Goal: Transaction & Acquisition: Purchase product/service

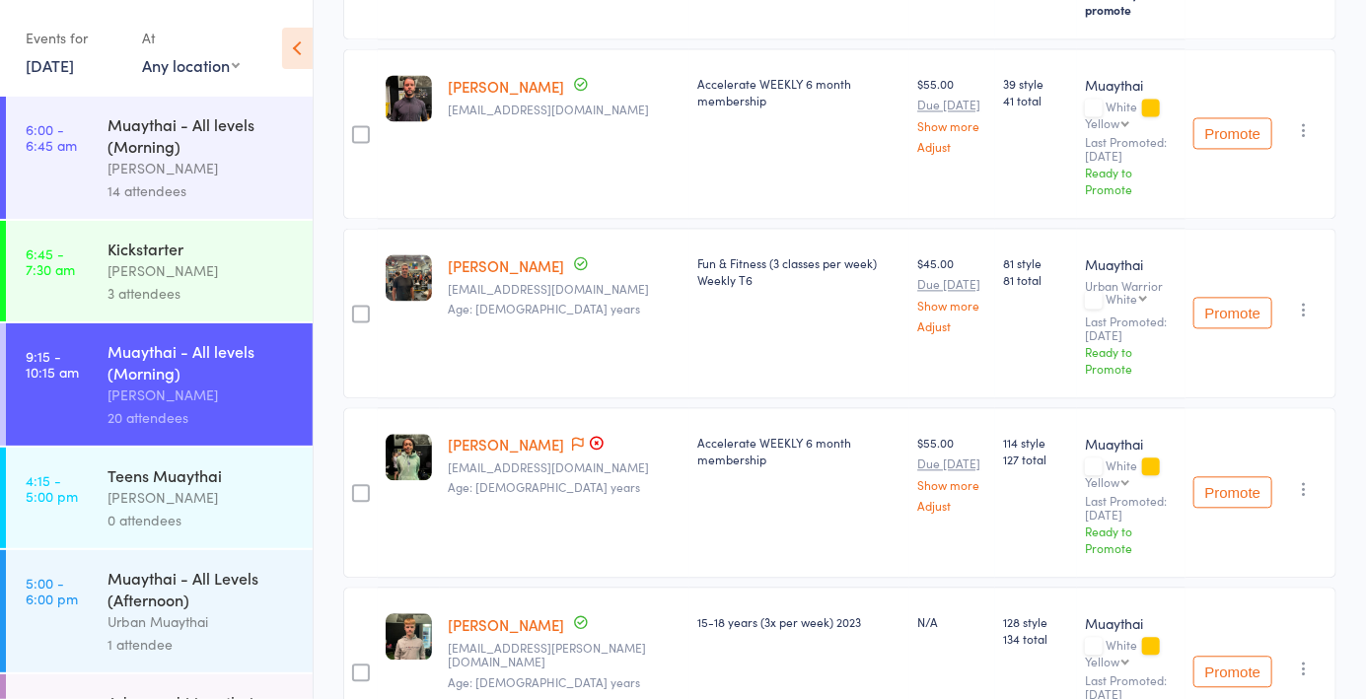
scroll to position [1740, 0]
click at [572, 435] on icon at bounding box center [578, 442] width 12 height 14
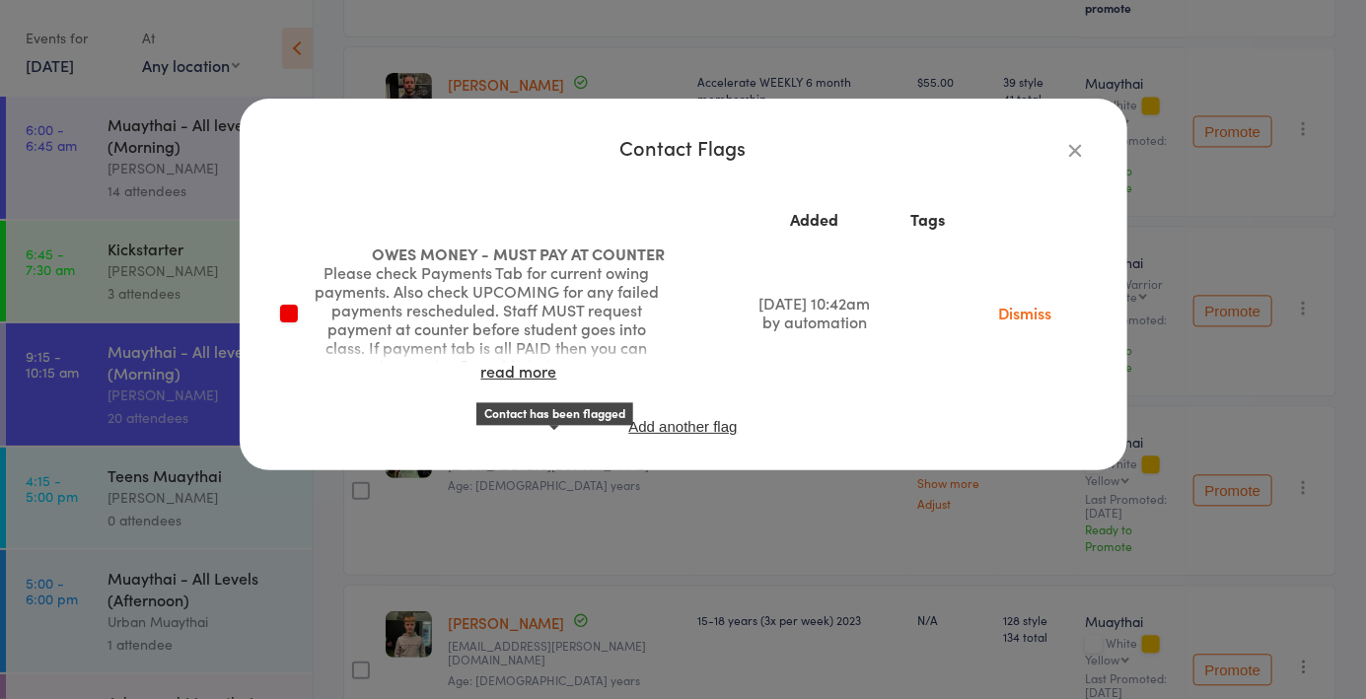
click at [1081, 150] on icon "button" at bounding box center [1076, 150] width 22 height 22
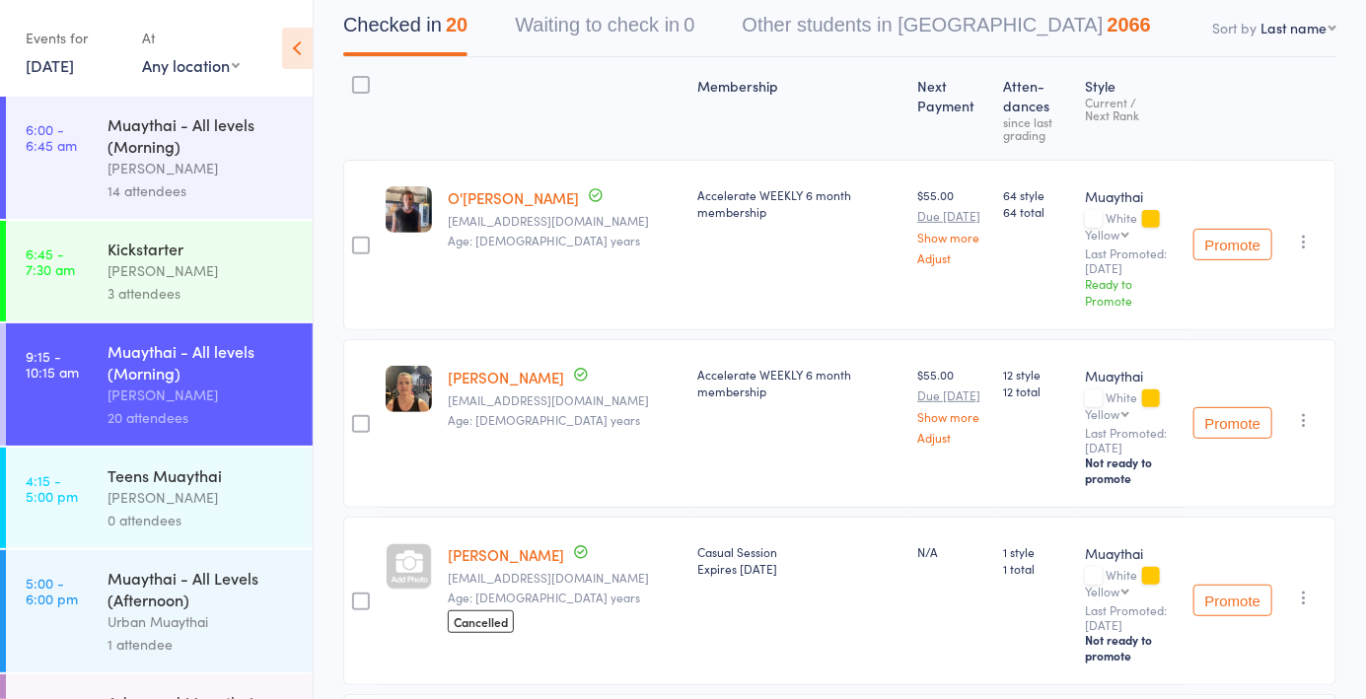
scroll to position [0, 0]
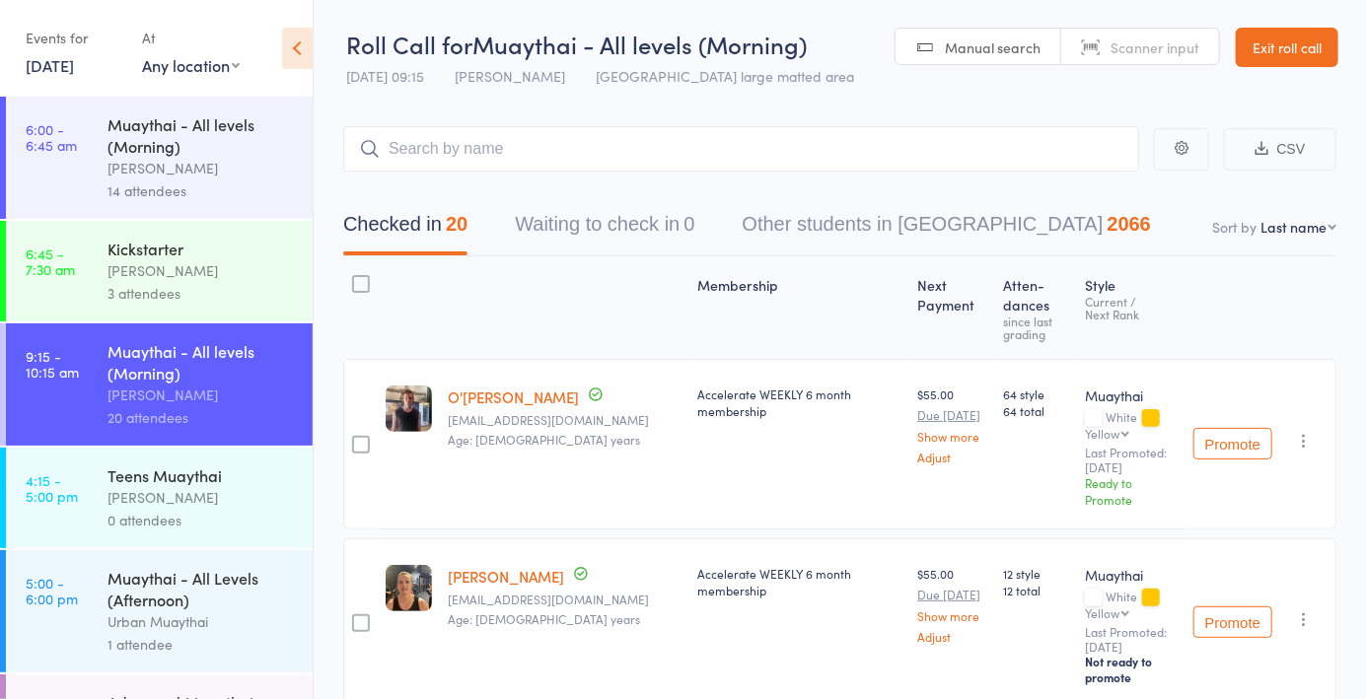
click at [1303, 48] on link "Exit roll call" at bounding box center [1286, 47] width 103 height 39
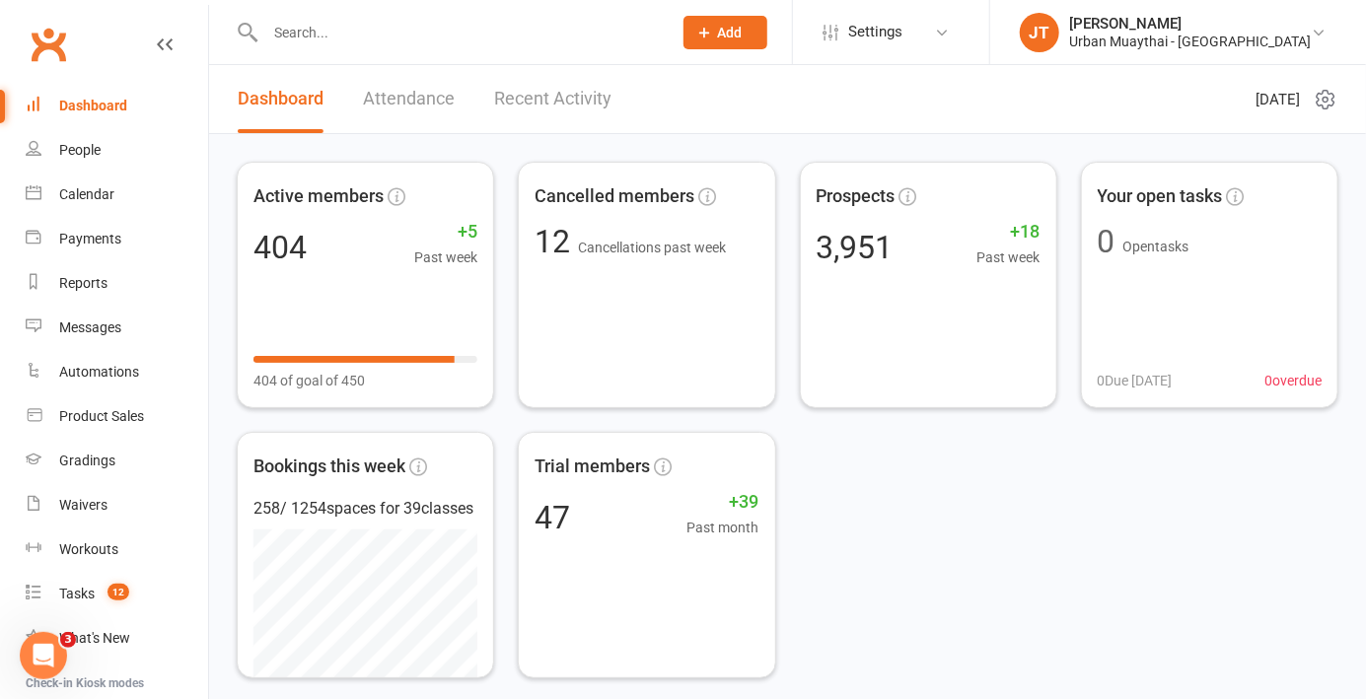
click at [130, 414] on div "Product Sales" at bounding box center [101, 416] width 85 height 16
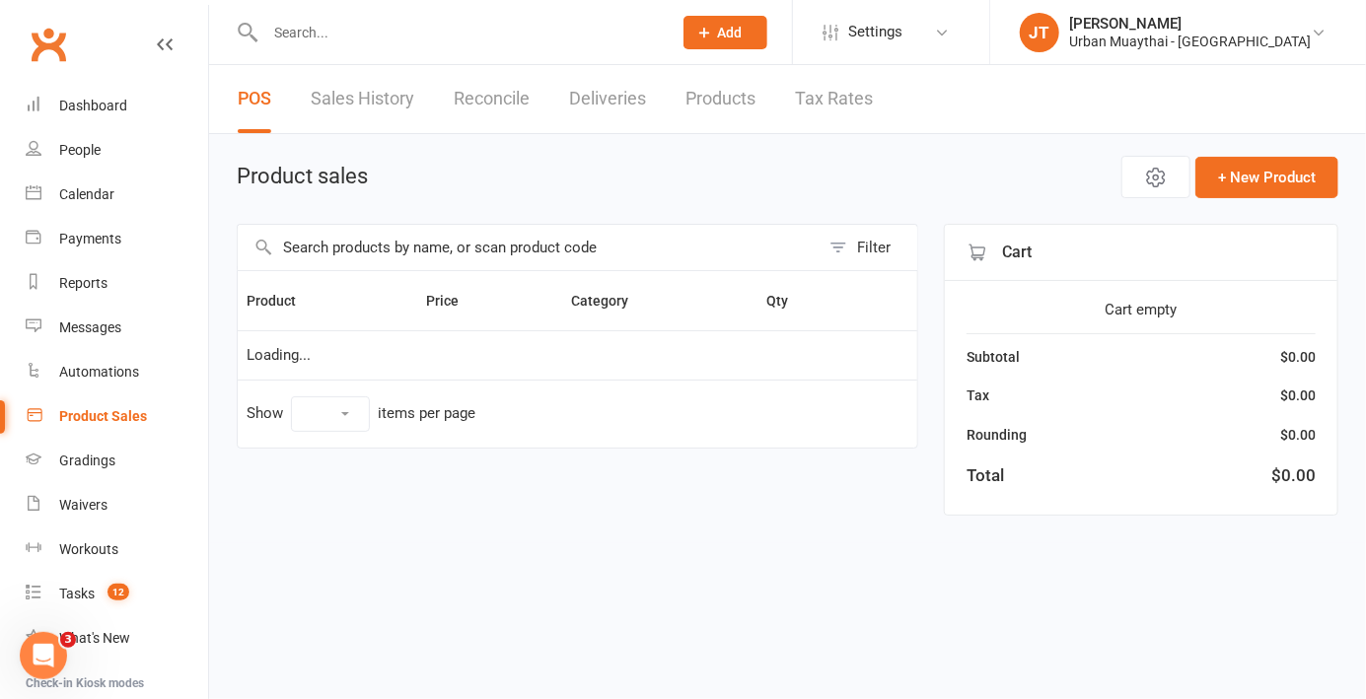
select select "10"
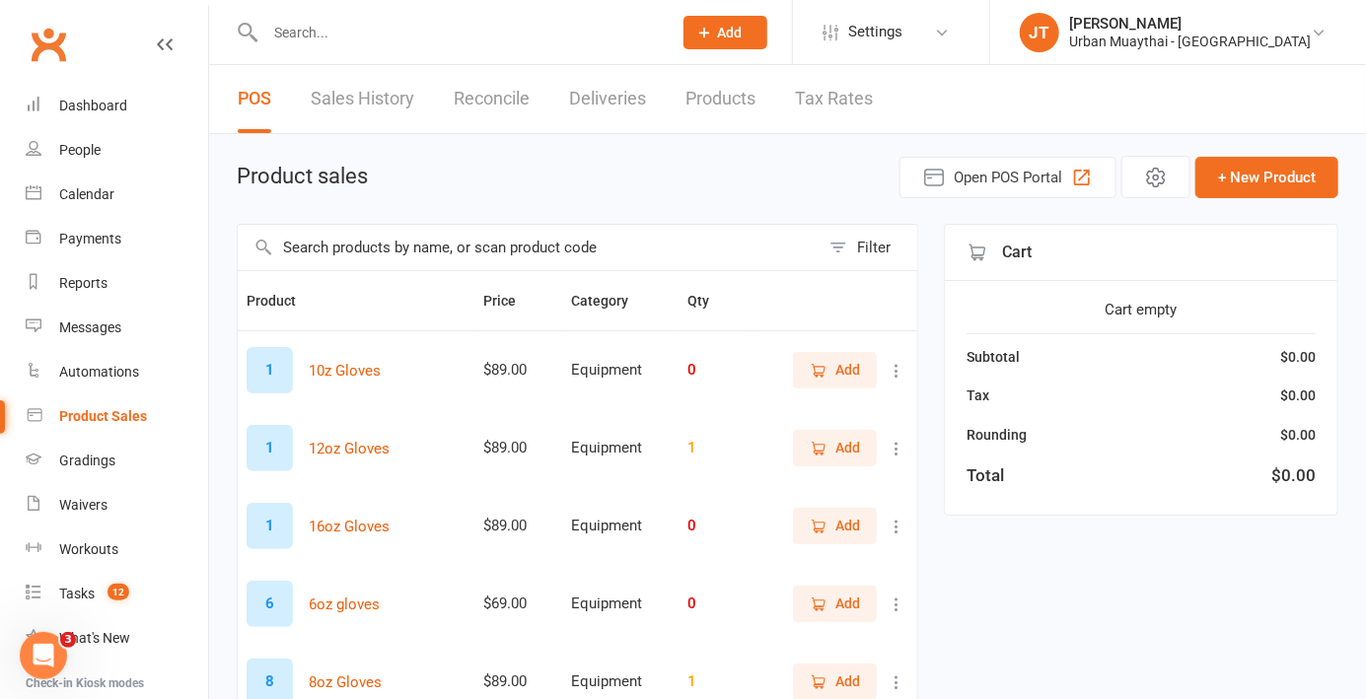
click at [510, 248] on input "text" at bounding box center [529, 247] width 582 height 45
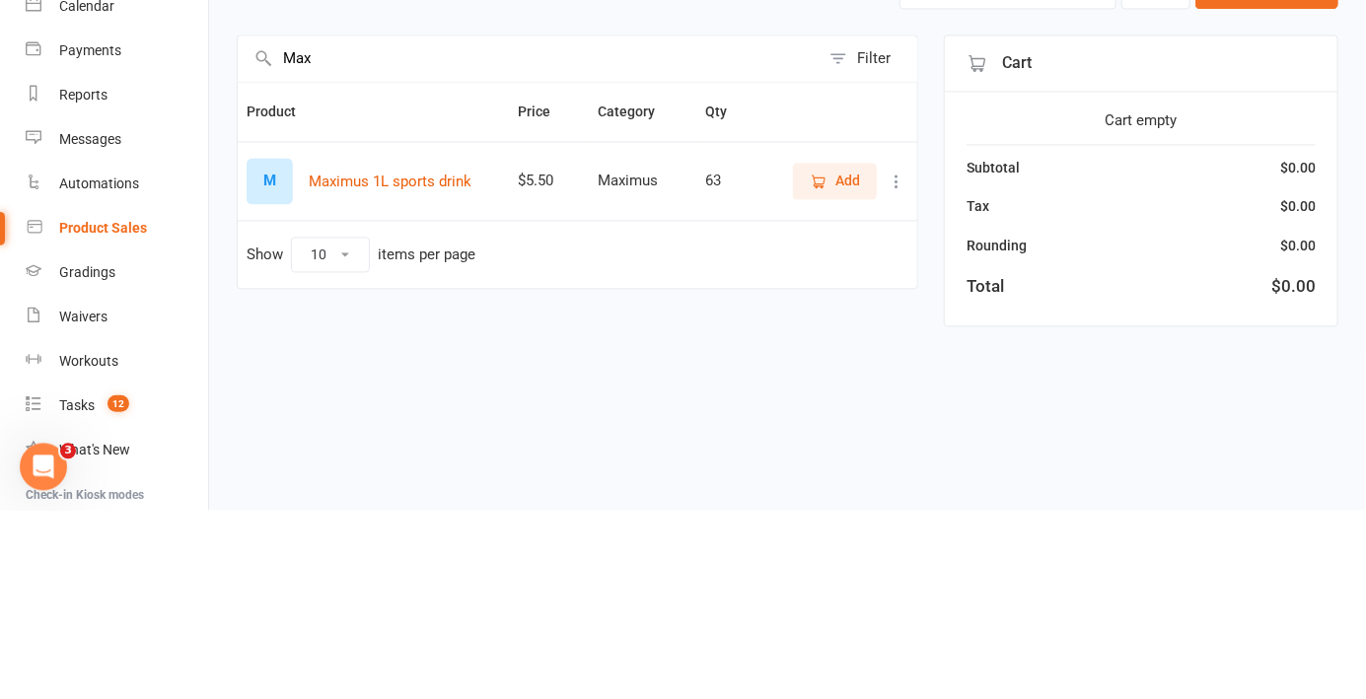
click at [841, 377] on span "Add" at bounding box center [847, 370] width 25 height 22
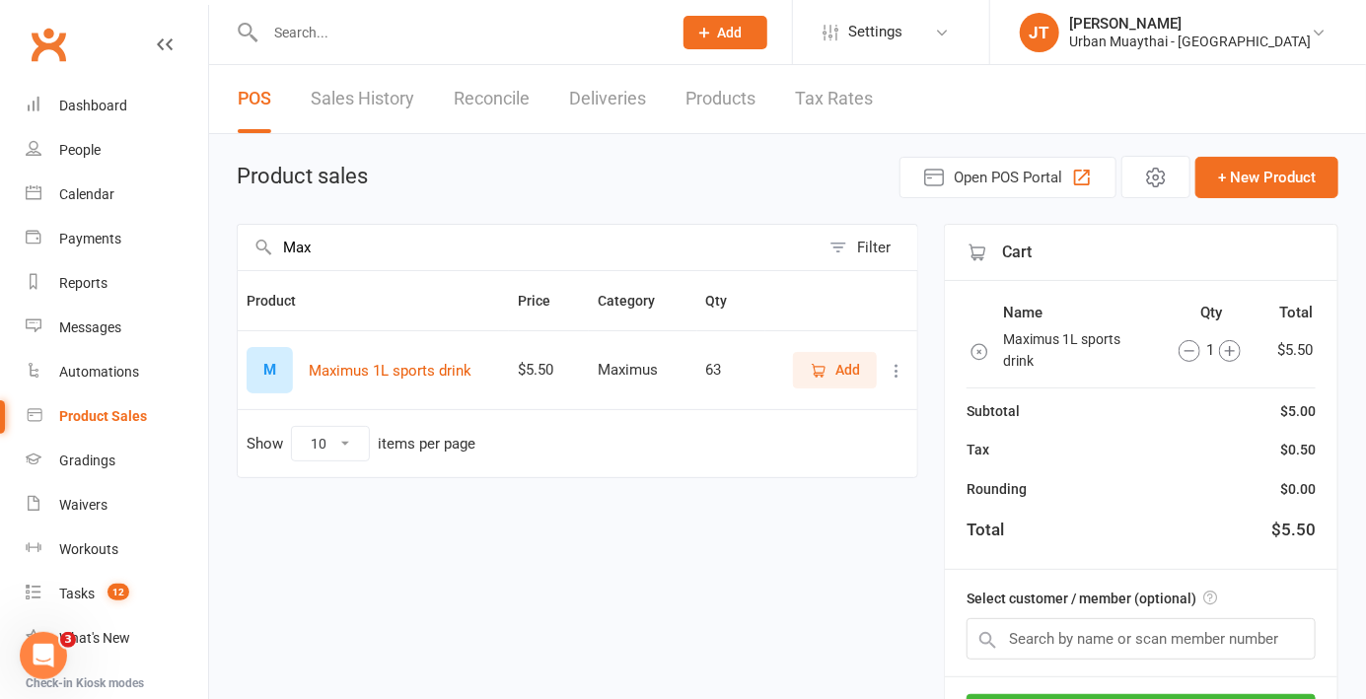
click at [711, 257] on input "Max" at bounding box center [529, 247] width 582 height 45
type input "M"
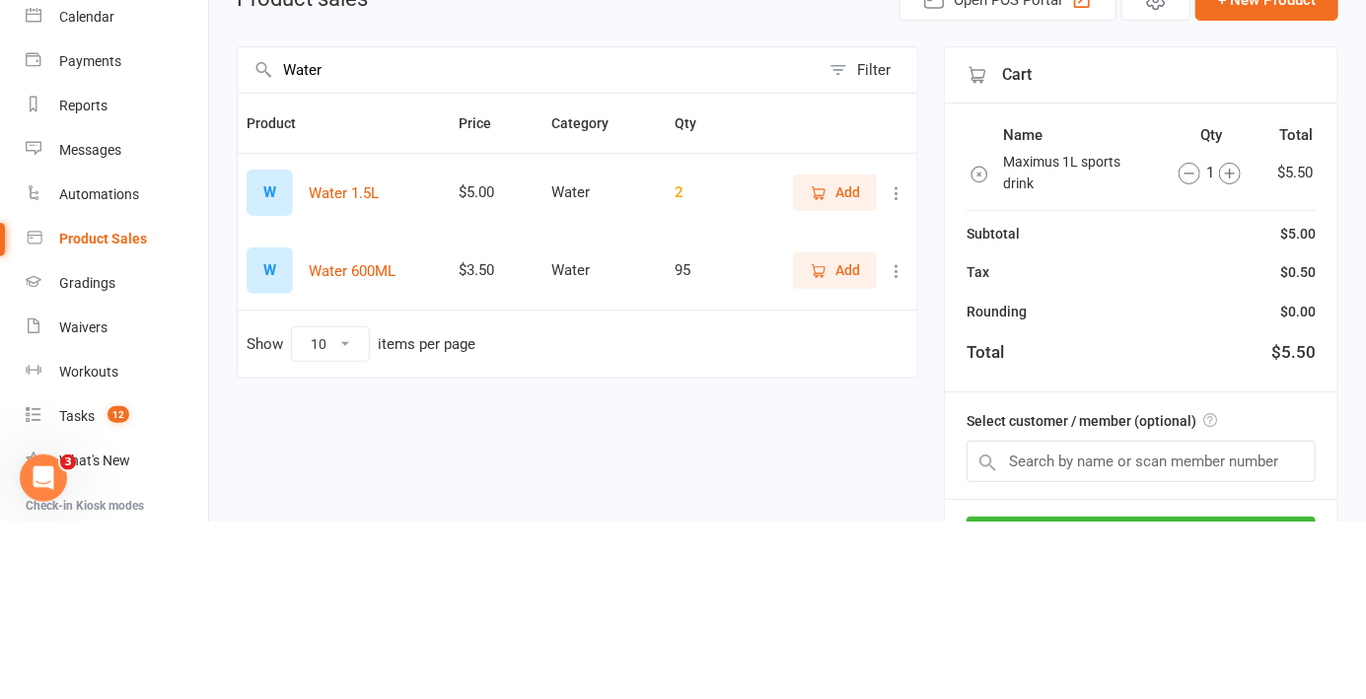
type input "Water"
click at [853, 437] on span "Add" at bounding box center [847, 448] width 25 height 22
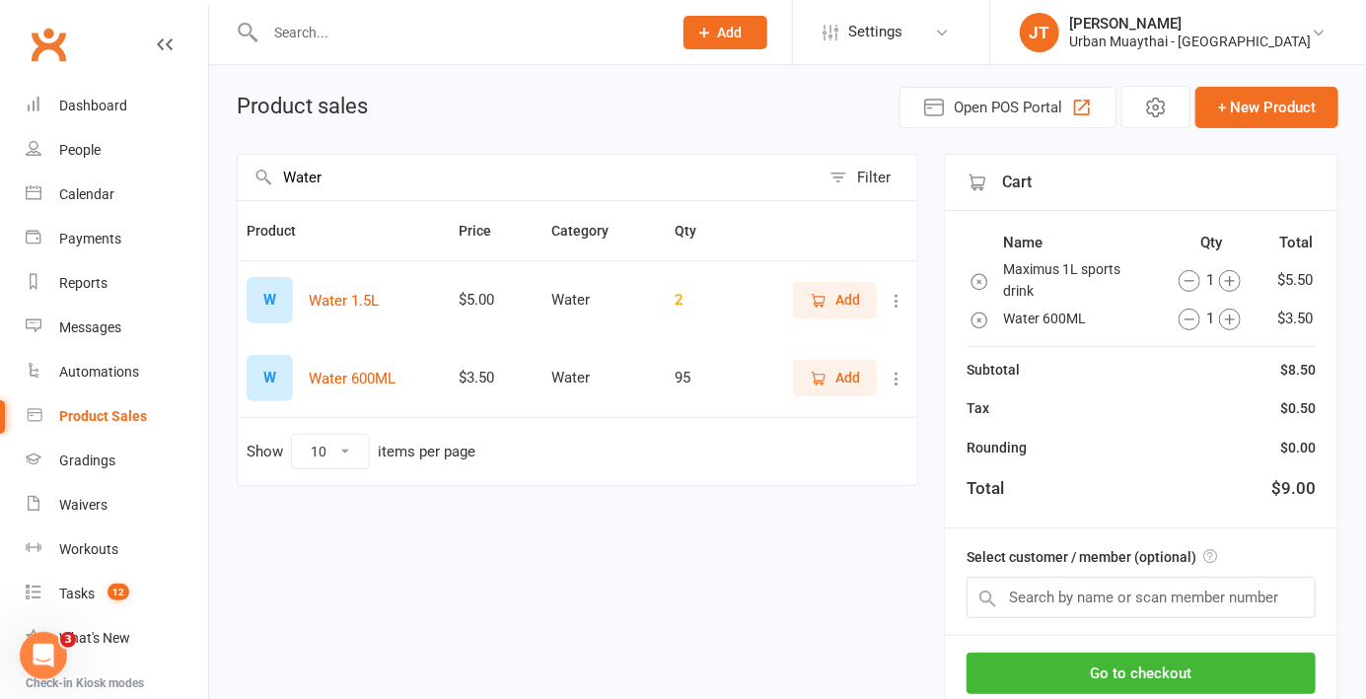
scroll to position [98, 0]
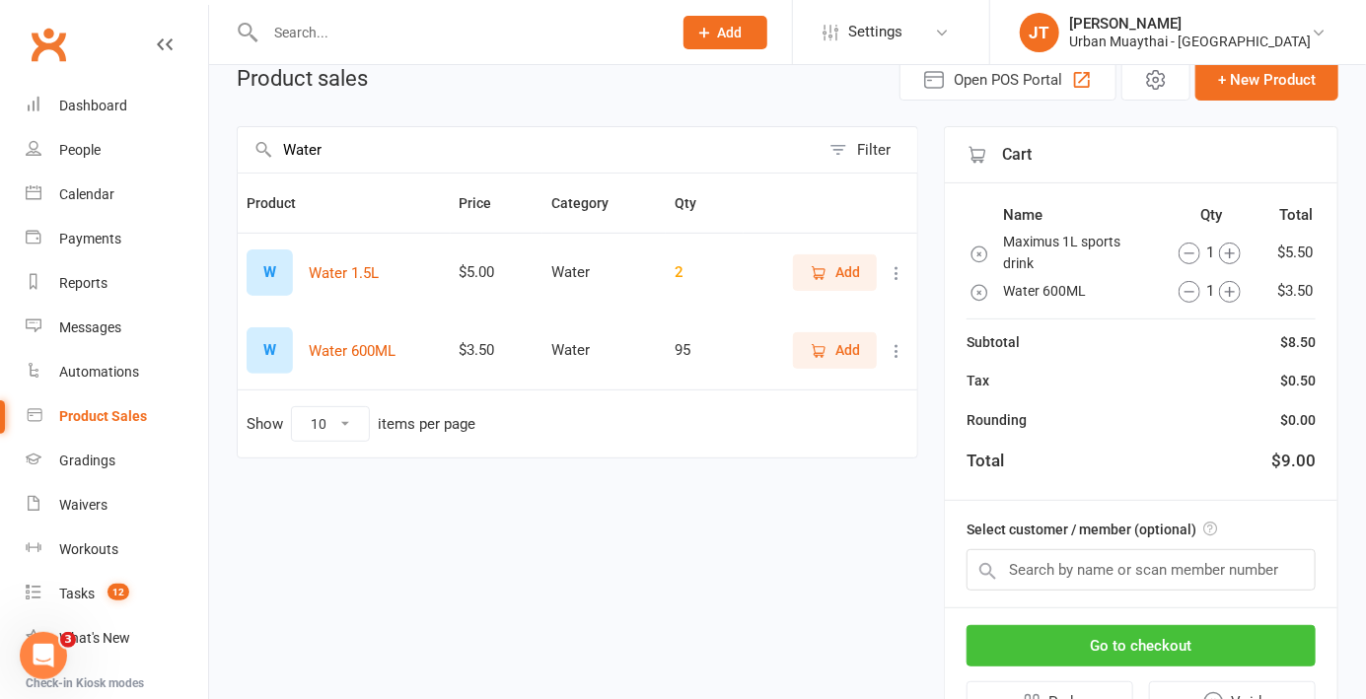
click at [1184, 639] on button "Go to checkout" at bounding box center [1140, 645] width 349 height 41
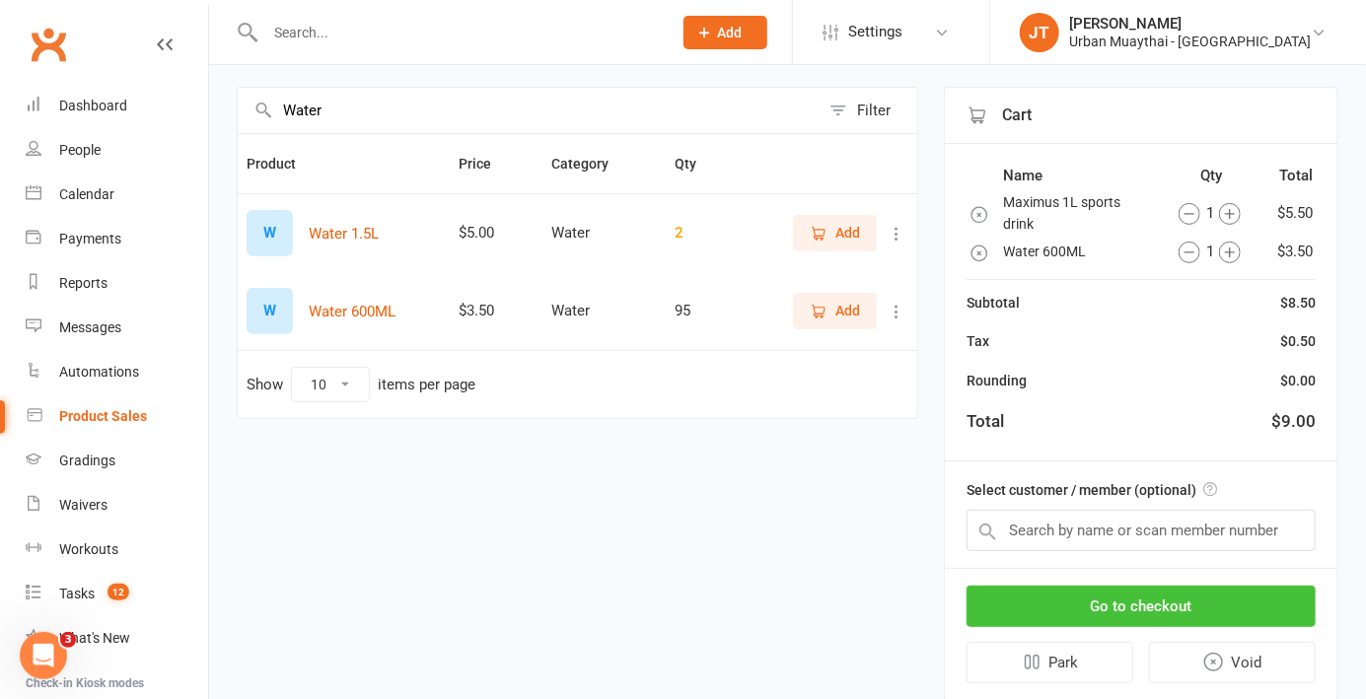
scroll to position [176, 0]
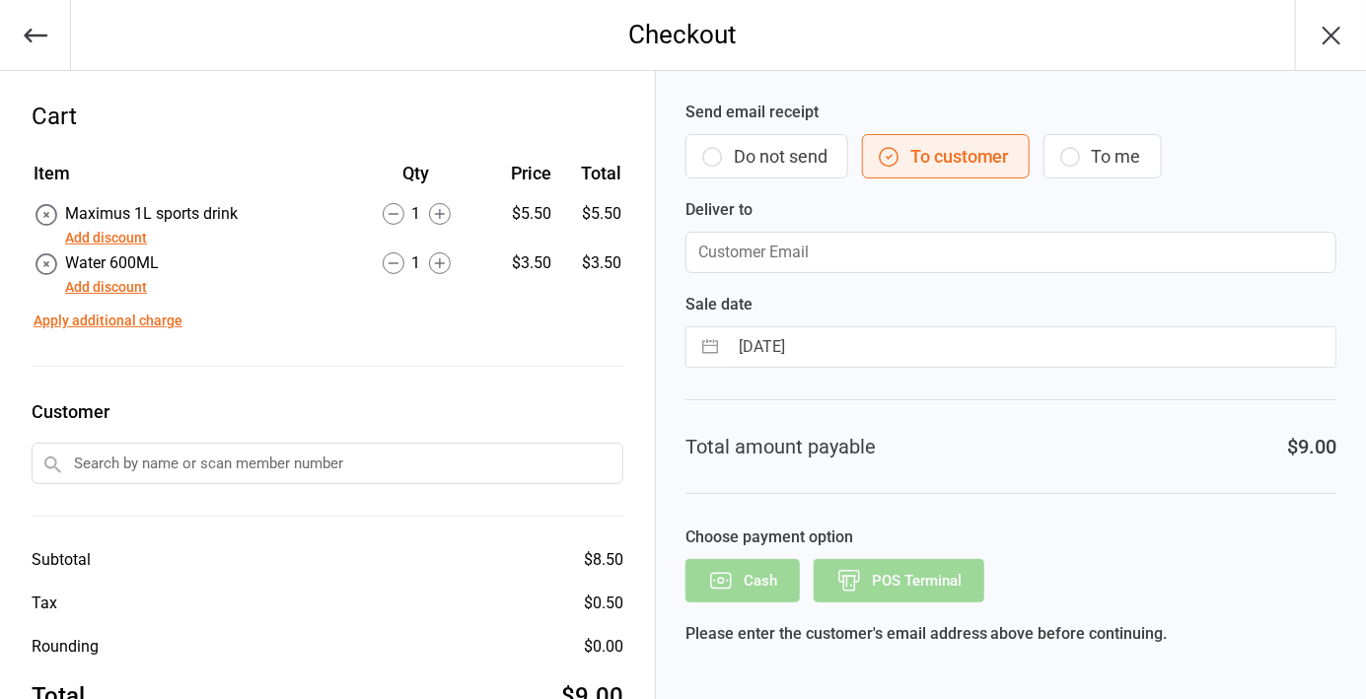
click at [773, 164] on button "Do not send" at bounding box center [766, 156] width 163 height 44
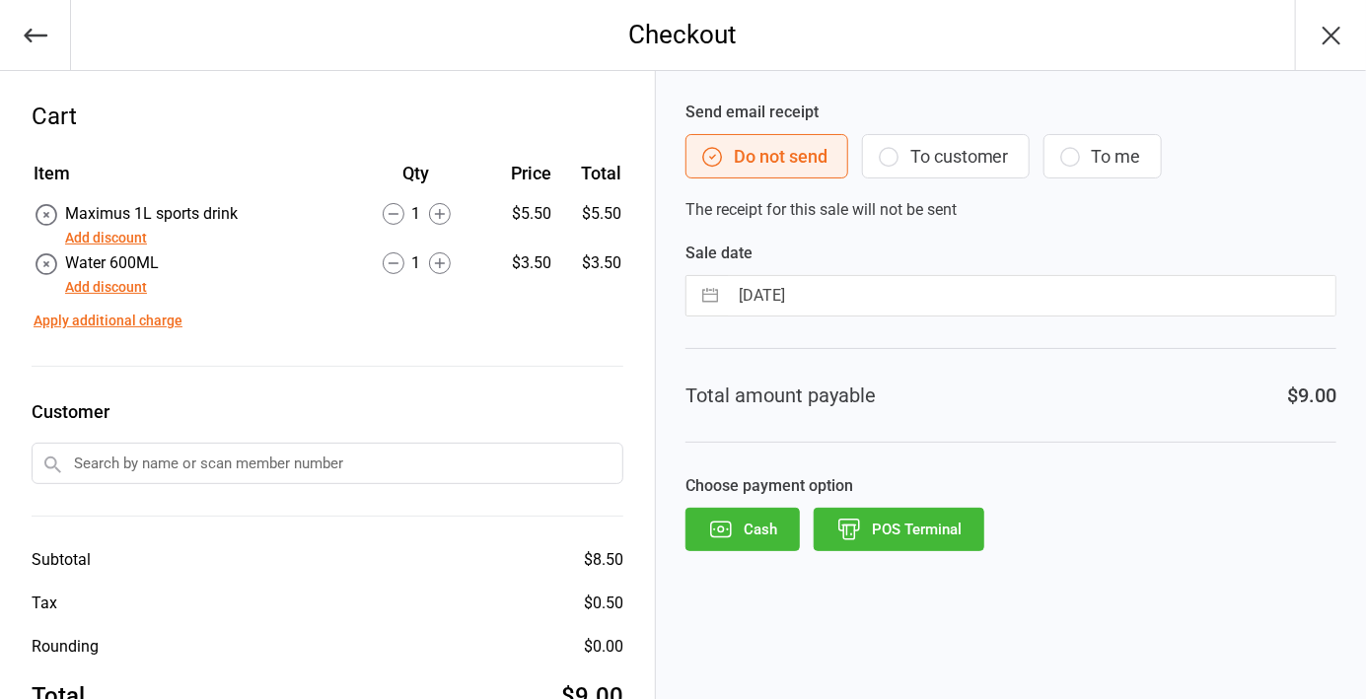
click at [916, 532] on button "POS Terminal" at bounding box center [898, 529] width 171 height 43
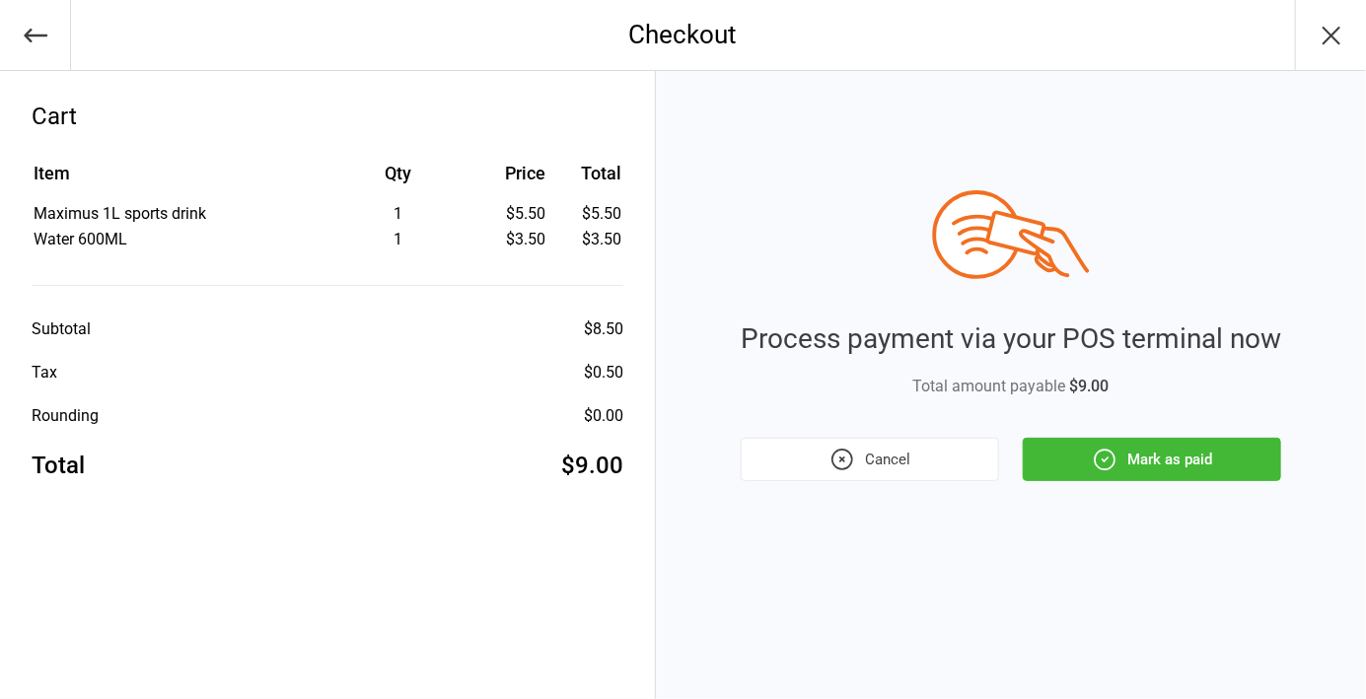
click at [1218, 460] on button "Mark as paid" at bounding box center [1151, 459] width 258 height 43
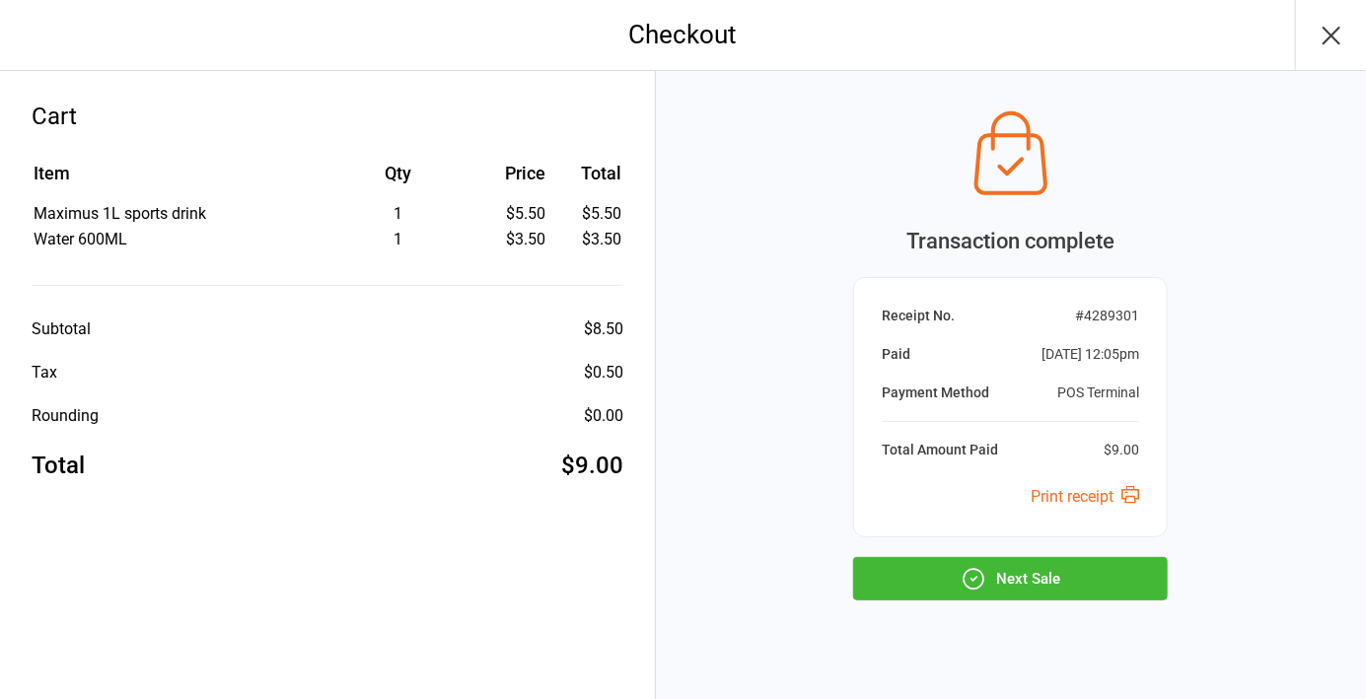
click at [1062, 590] on button "Next Sale" at bounding box center [1010, 578] width 315 height 43
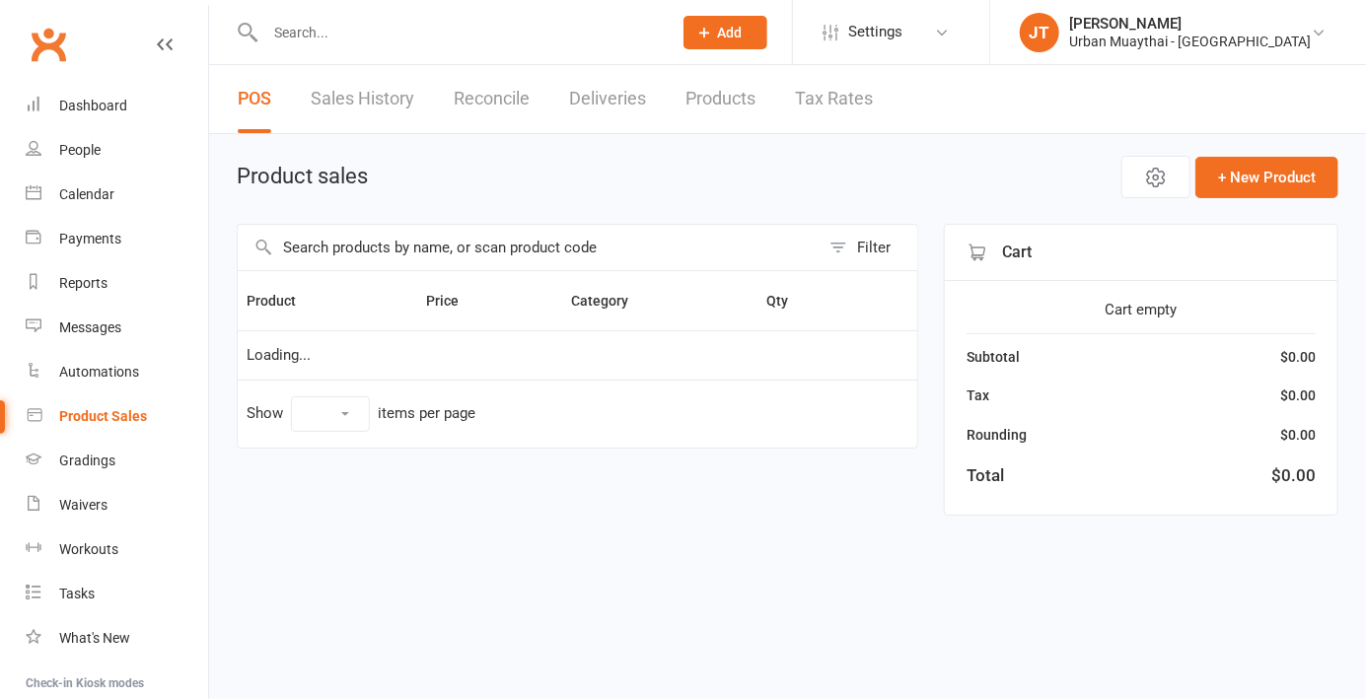
select select "10"
